Goal: Find specific page/section: Find specific page/section

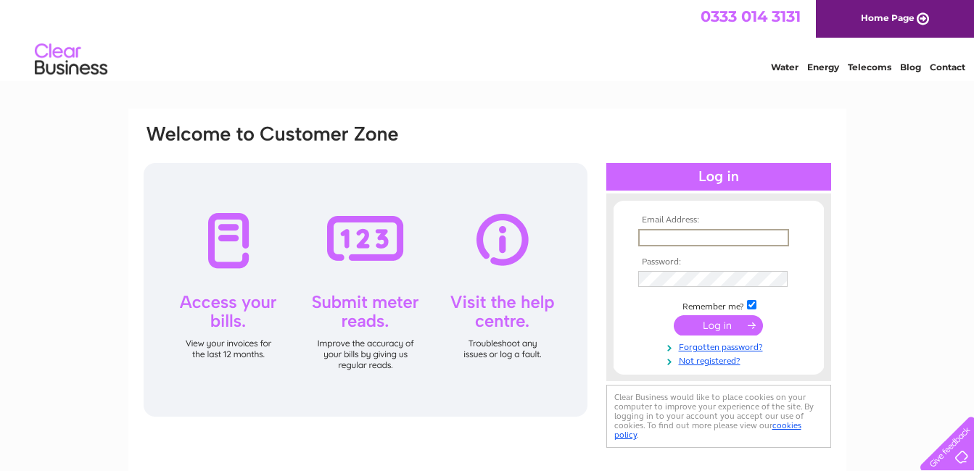
click at [706, 236] on input "text" at bounding box center [713, 237] width 151 height 17
type input "michellehughes430@gmail.com"
click at [731, 326] on input "submit" at bounding box center [718, 324] width 89 height 20
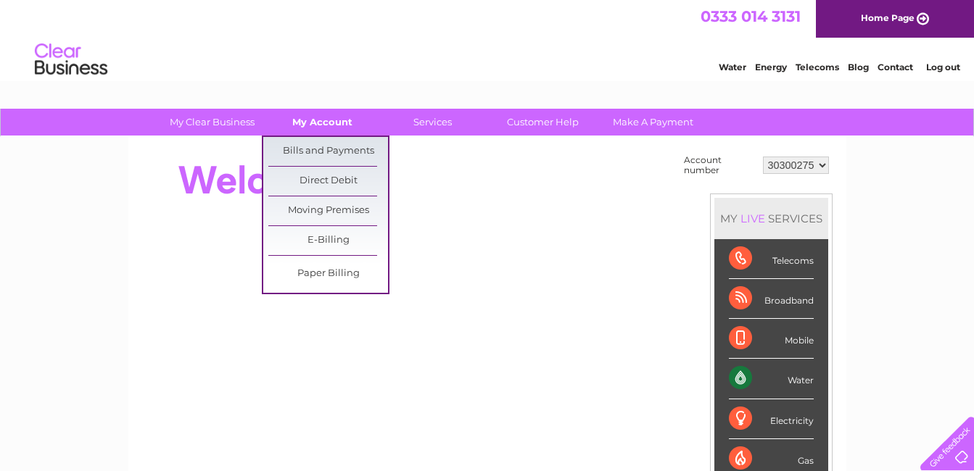
click at [336, 128] on link "My Account" at bounding box center [322, 122] width 120 height 27
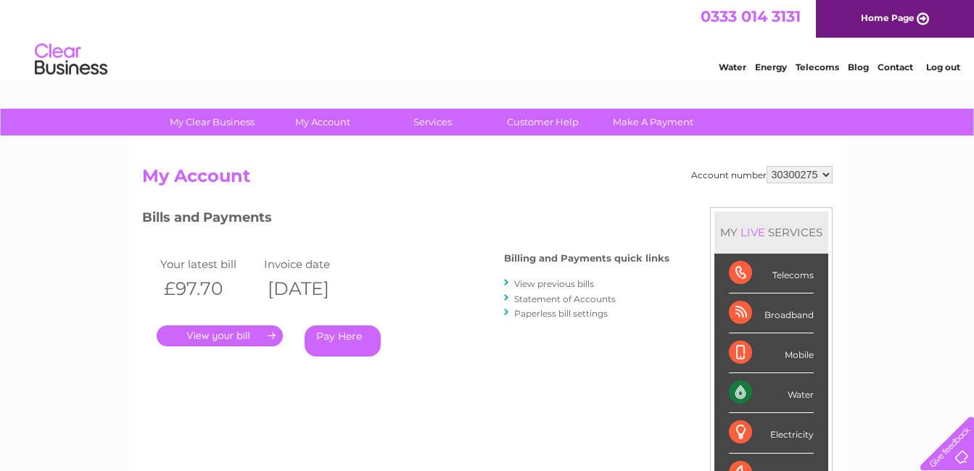
click at [241, 331] on link "." at bounding box center [220, 336] width 126 height 21
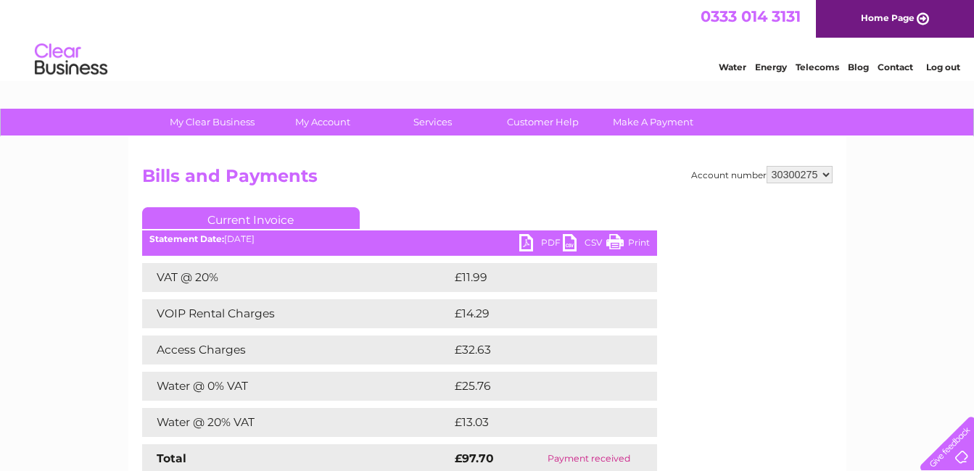
click at [901, 68] on link "Contact" at bounding box center [895, 67] width 36 height 11
